Goal: Task Accomplishment & Management: Manage account settings

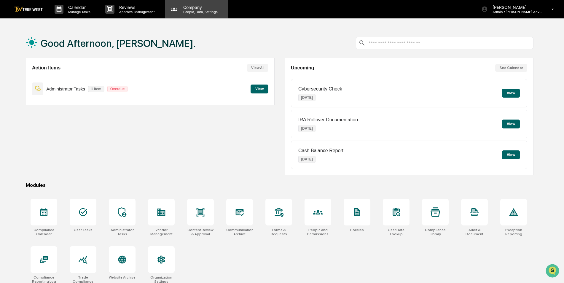
click at [190, 11] on p "People, Data, Settings" at bounding box center [200, 12] width 42 height 4
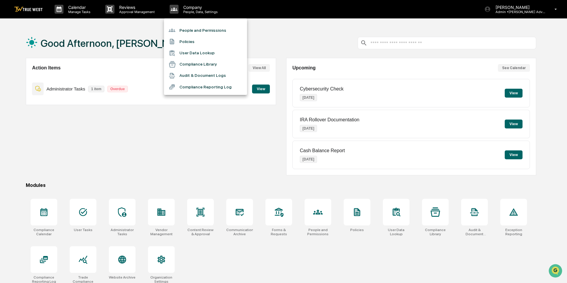
click at [187, 29] on li "People and Permissions" at bounding box center [205, 30] width 83 height 11
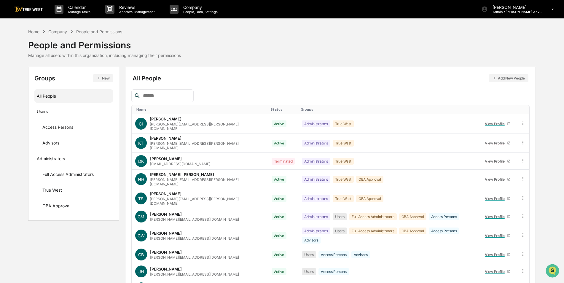
click at [156, 96] on input "text" at bounding box center [166, 96] width 50 height 8
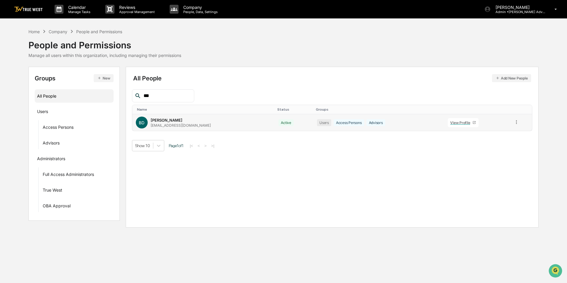
type input "***"
click at [474, 122] on icon at bounding box center [474, 123] width 4 height 4
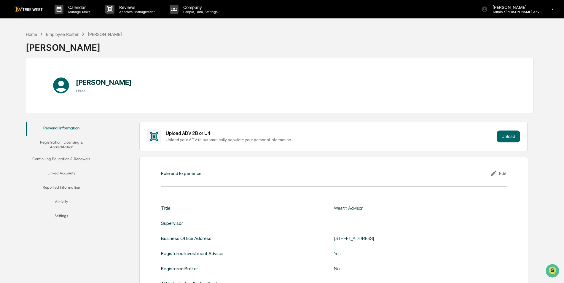
click at [53, 176] on button "Linked Accounts" at bounding box center [61, 174] width 71 height 14
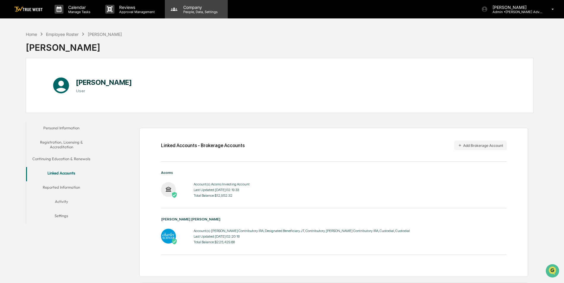
click at [194, 14] on p "People, Data, Settings" at bounding box center [200, 12] width 42 height 4
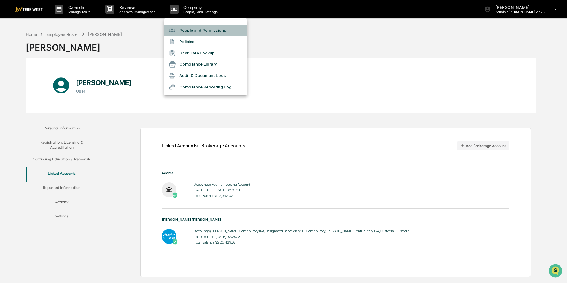
click at [193, 29] on li "People and Permissions" at bounding box center [205, 30] width 83 height 11
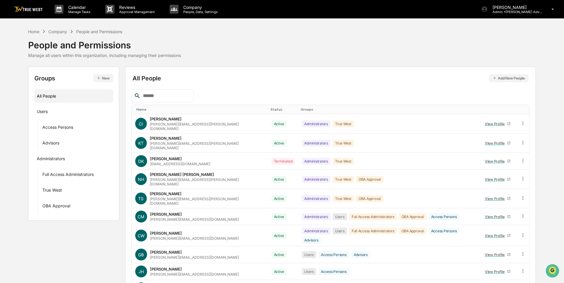
click at [173, 97] on input "text" at bounding box center [166, 96] width 50 height 8
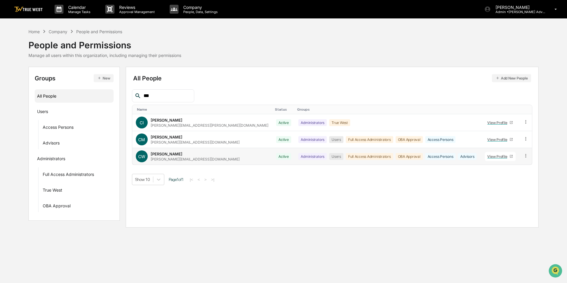
type input "***"
click at [510, 155] on icon at bounding box center [512, 157] width 4 height 4
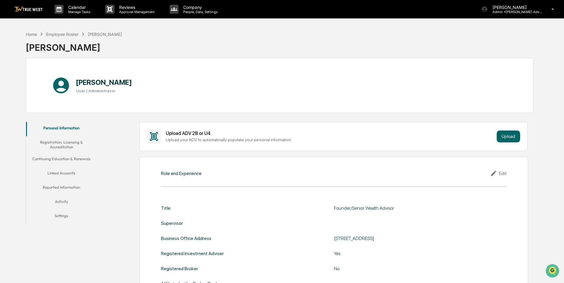
click at [71, 169] on button "Linked Accounts" at bounding box center [61, 174] width 71 height 14
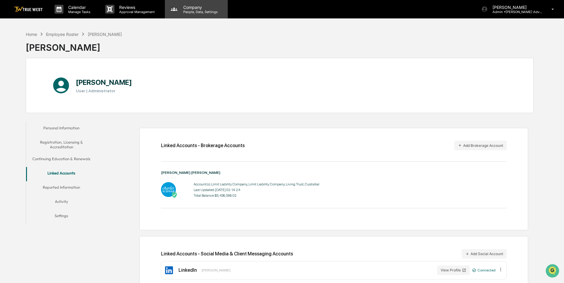
click at [203, 10] on p "People, Data, Settings" at bounding box center [200, 12] width 42 height 4
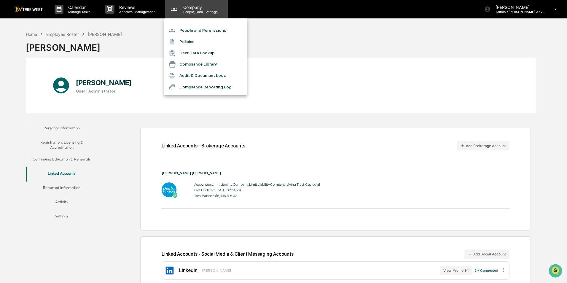
click at [203, 9] on div at bounding box center [283, 141] width 567 height 283
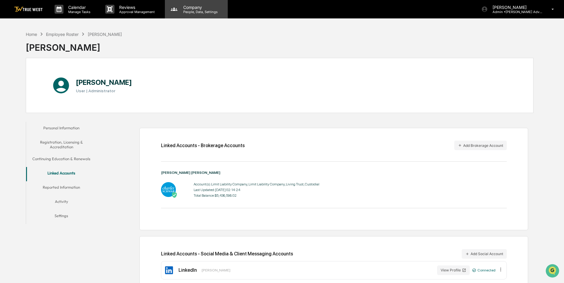
click at [195, 12] on p "People, Data, Settings" at bounding box center [200, 12] width 42 height 4
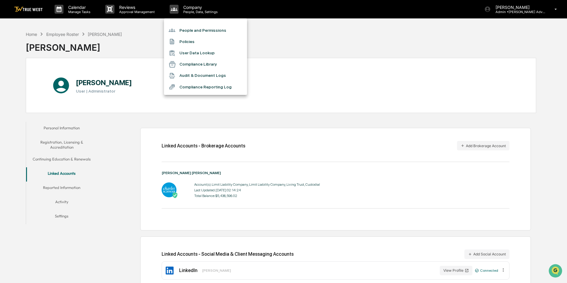
click at [193, 29] on li "People and Permissions" at bounding box center [205, 30] width 83 height 11
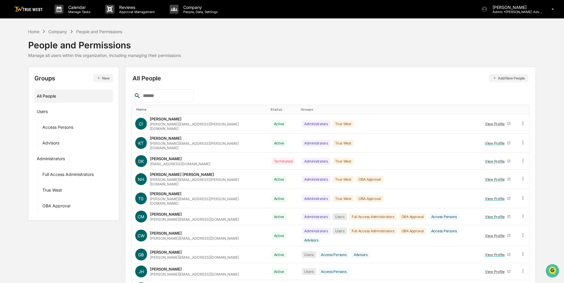
click at [160, 98] on input "text" at bounding box center [166, 96] width 50 height 8
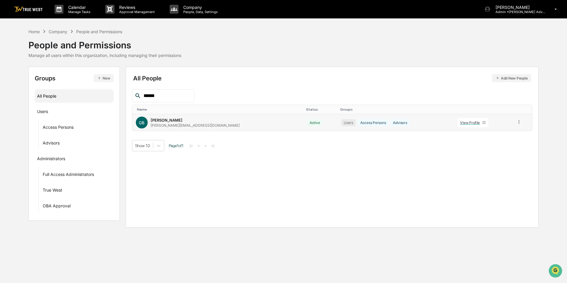
type input "******"
click at [483, 124] on icon at bounding box center [484, 122] width 3 height 3
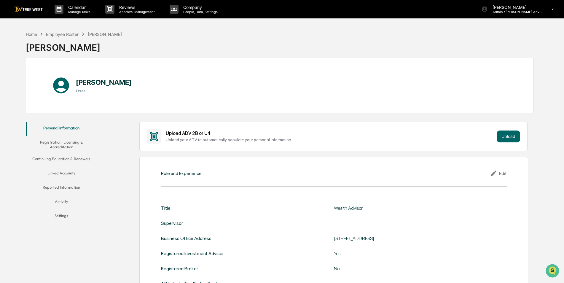
click at [63, 173] on button "Linked Accounts" at bounding box center [61, 174] width 71 height 14
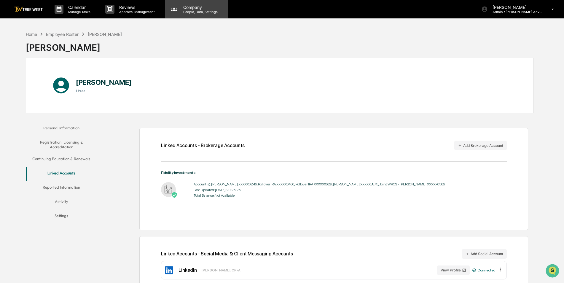
click at [195, 9] on p "Company" at bounding box center [200, 7] width 42 height 5
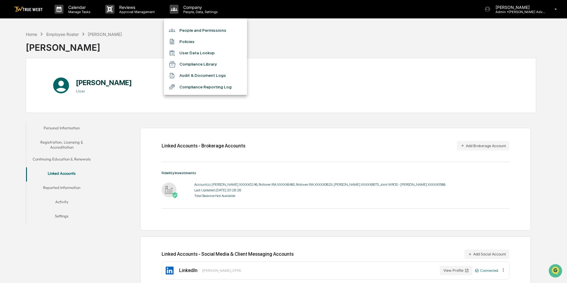
click at [193, 28] on li "People and Permissions" at bounding box center [205, 30] width 83 height 11
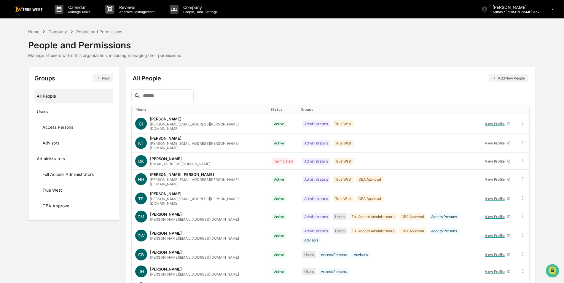
click at [168, 99] on input "text" at bounding box center [166, 96] width 50 height 8
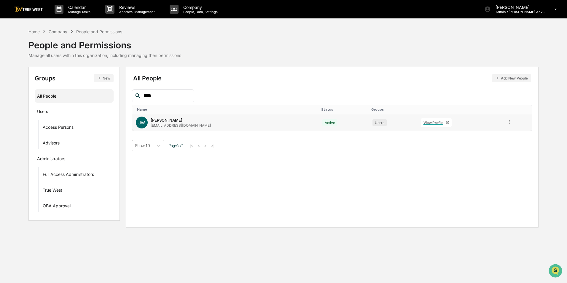
type input "****"
click at [447, 122] on icon at bounding box center [448, 123] width 4 height 4
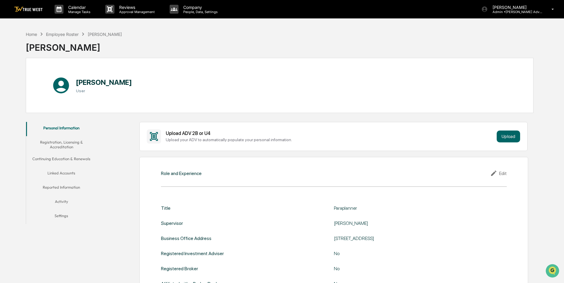
click at [56, 170] on button "Linked Accounts" at bounding box center [61, 174] width 71 height 14
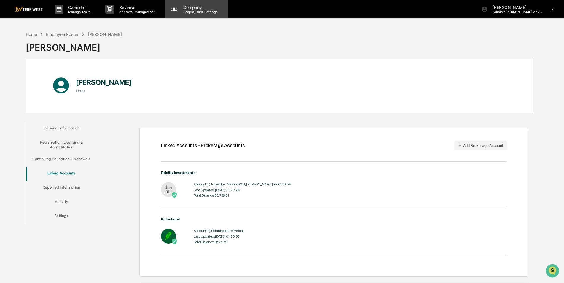
click at [194, 12] on p "People, Data, Settings" at bounding box center [200, 12] width 42 height 4
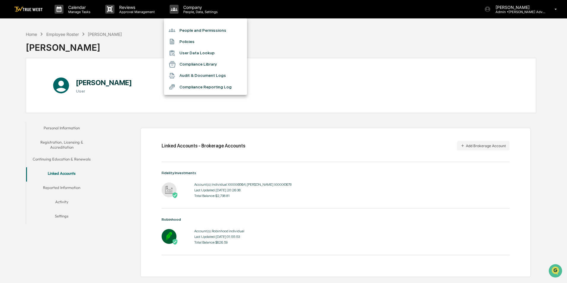
click at [194, 29] on li "People and Permissions" at bounding box center [205, 30] width 83 height 11
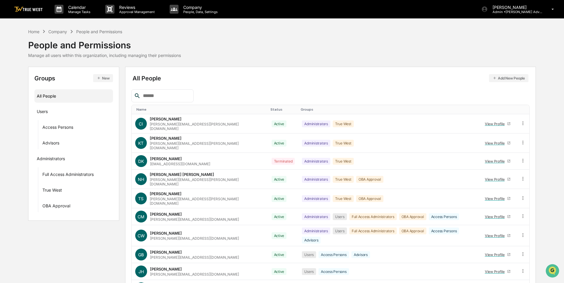
click at [169, 99] on input "text" at bounding box center [166, 96] width 50 height 8
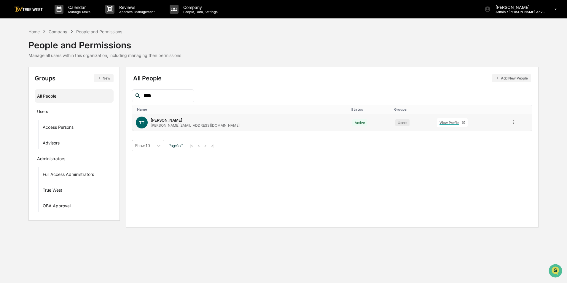
type input "****"
click at [462, 124] on icon at bounding box center [463, 122] width 3 height 3
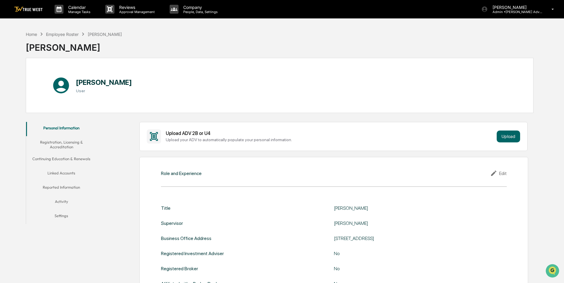
click at [60, 172] on button "Linked Accounts" at bounding box center [61, 174] width 71 height 14
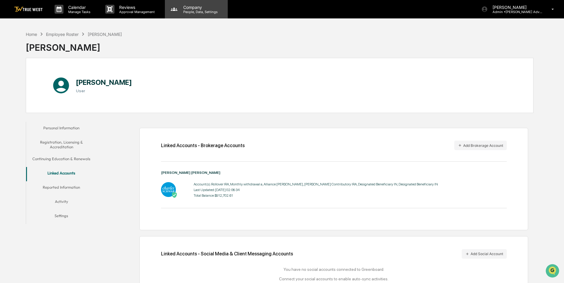
click at [197, 7] on p "Company" at bounding box center [200, 7] width 42 height 5
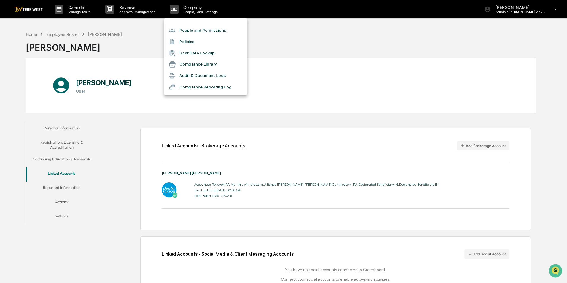
click at [196, 29] on li "People and Permissions" at bounding box center [205, 30] width 83 height 11
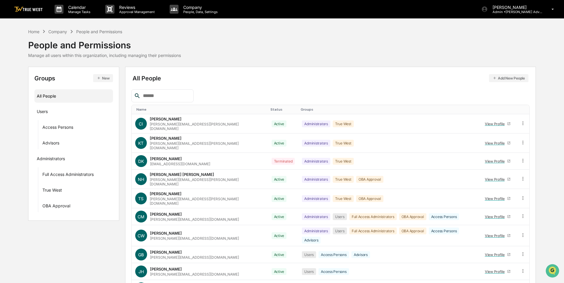
click at [173, 91] on div at bounding box center [162, 95] width 62 height 13
click at [145, 95] on input "text" at bounding box center [166, 96] width 50 height 8
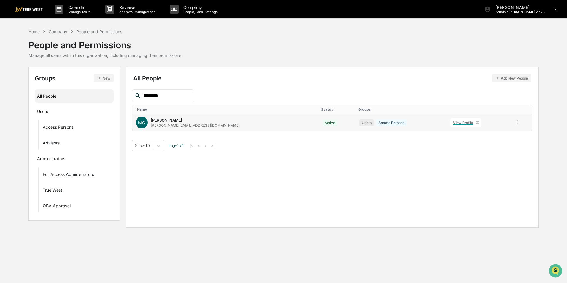
type input "********"
click at [475, 124] on icon at bounding box center [477, 123] width 4 height 4
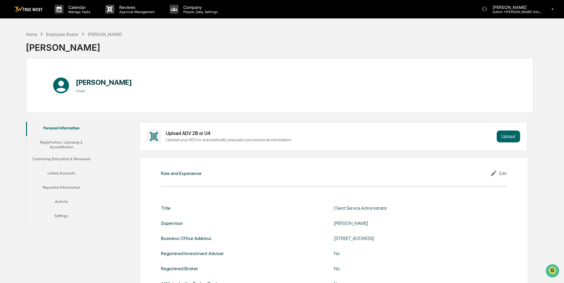
click at [67, 170] on button "Linked Accounts" at bounding box center [61, 174] width 71 height 14
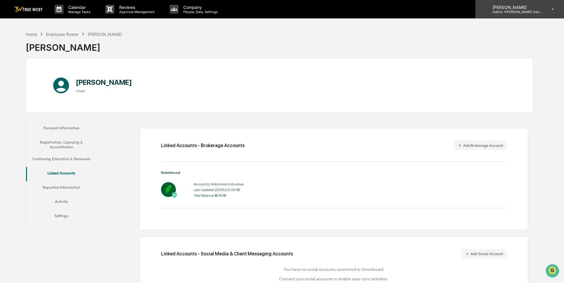
click at [511, 11] on p "Admin • [PERSON_NAME] Advisory Group" at bounding box center [515, 12] width 55 height 4
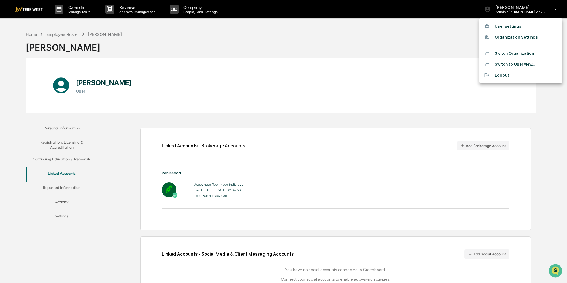
click at [509, 52] on li "Switch Organization" at bounding box center [520, 53] width 83 height 11
